Goal: Task Accomplishment & Management: Use online tool/utility

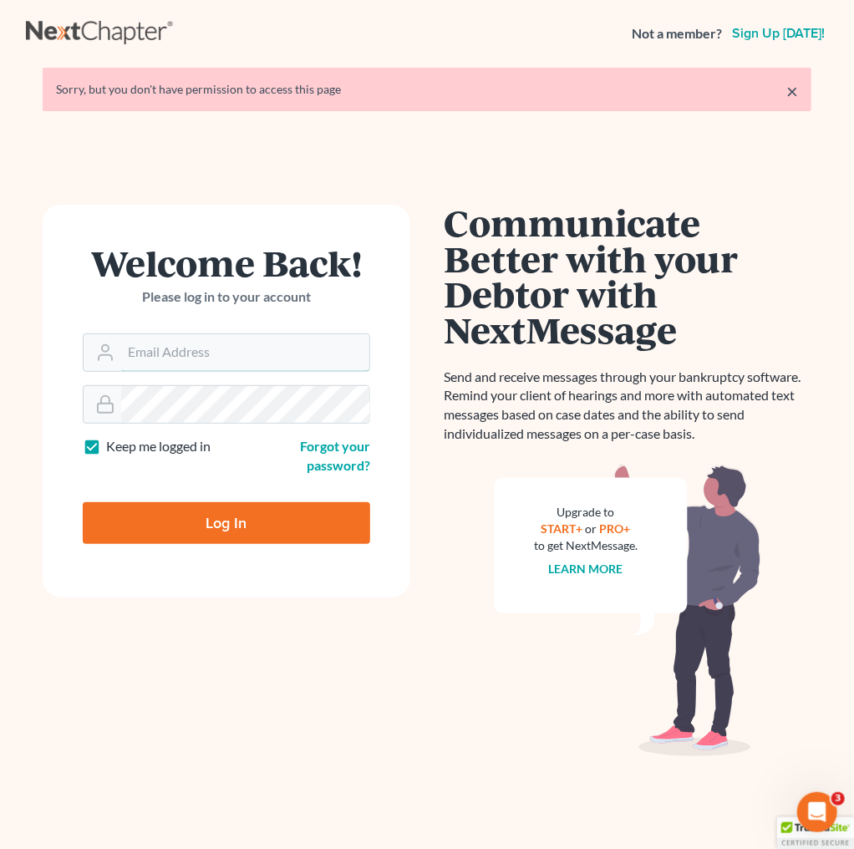
type input "[PERSON_NAME][EMAIL_ADDRESS][DOMAIN_NAME]"
click at [223, 526] on input "Log In" at bounding box center [226, 523] width 287 height 42
type input "Thinking..."
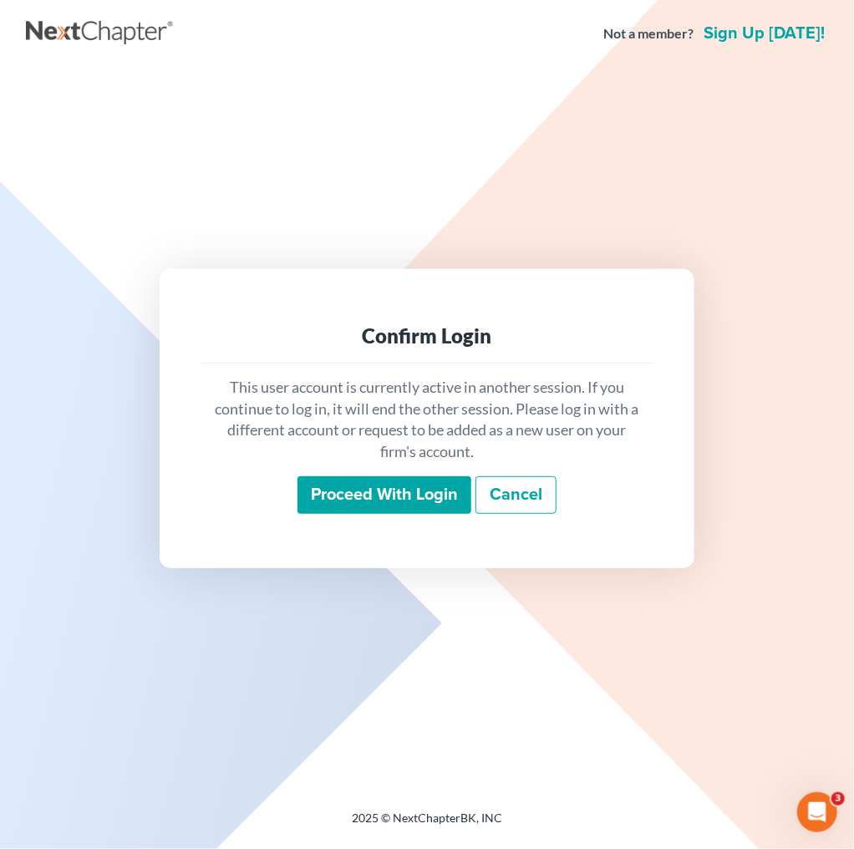
click at [398, 481] on input "Proceed with login" at bounding box center [384, 495] width 174 height 38
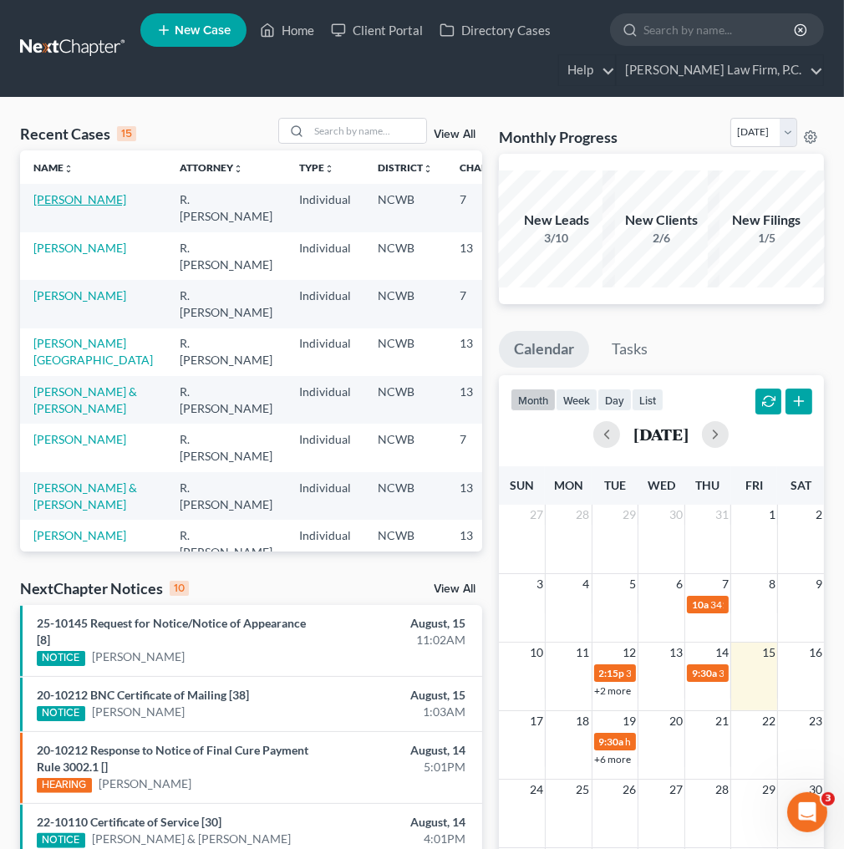
click at [78, 206] on link "Lynn, Constance" at bounding box center [79, 199] width 93 height 14
select select "4"
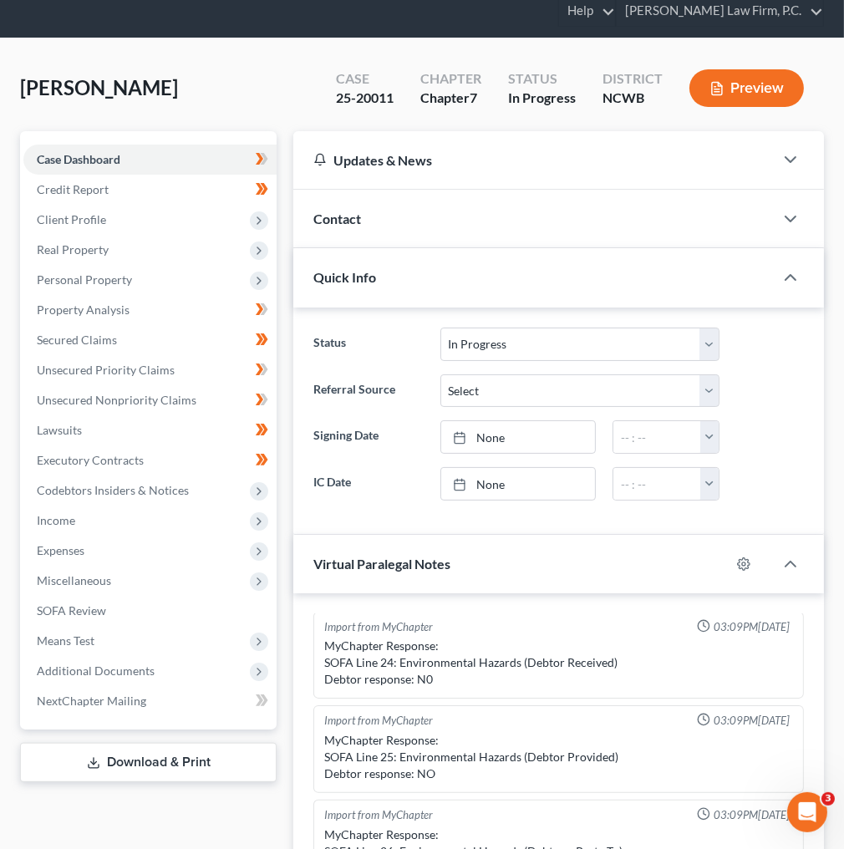
scroll to position [200, 0]
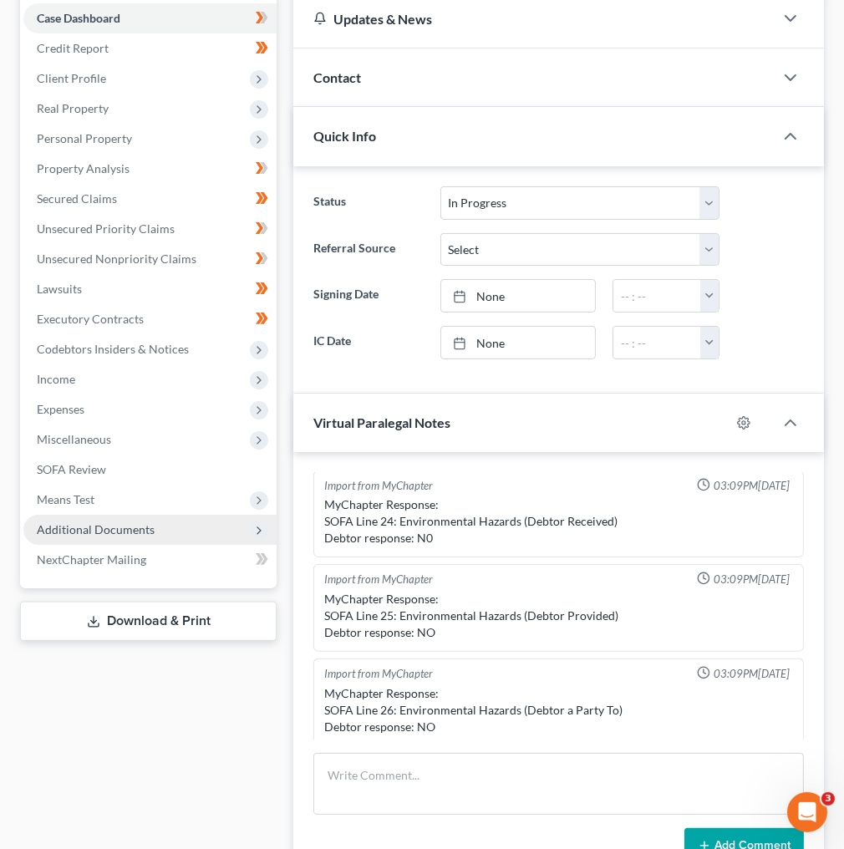
click at [119, 527] on span "Additional Documents" at bounding box center [96, 529] width 118 height 14
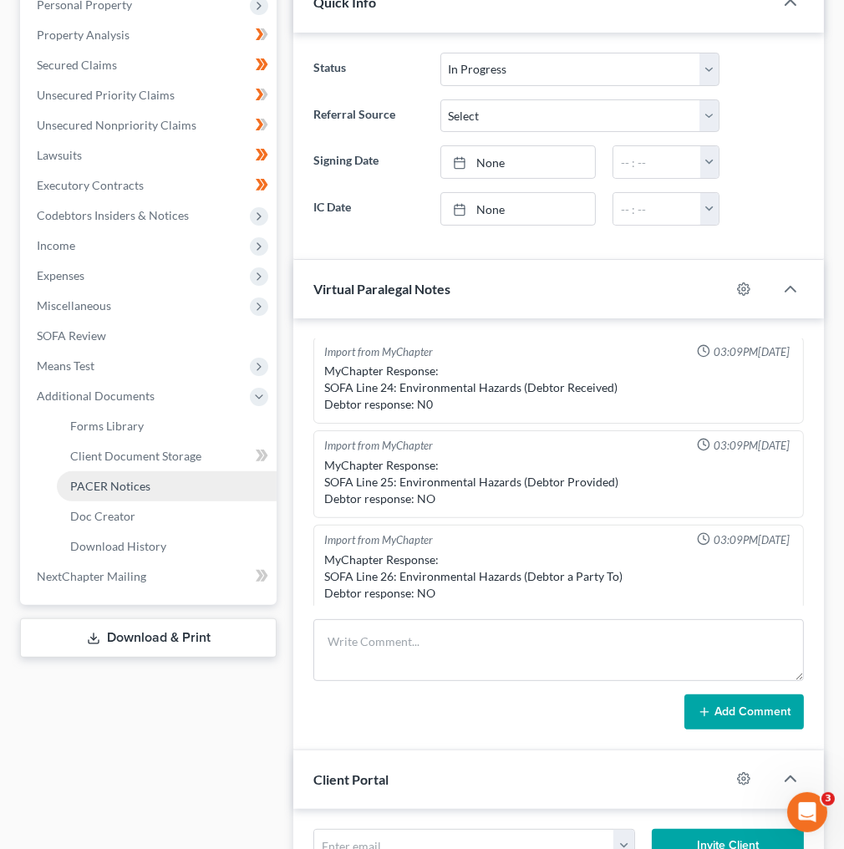
click at [137, 490] on span "PACER Notices" at bounding box center [110, 486] width 80 height 14
